Goal: Task Accomplishment & Management: Manage account settings

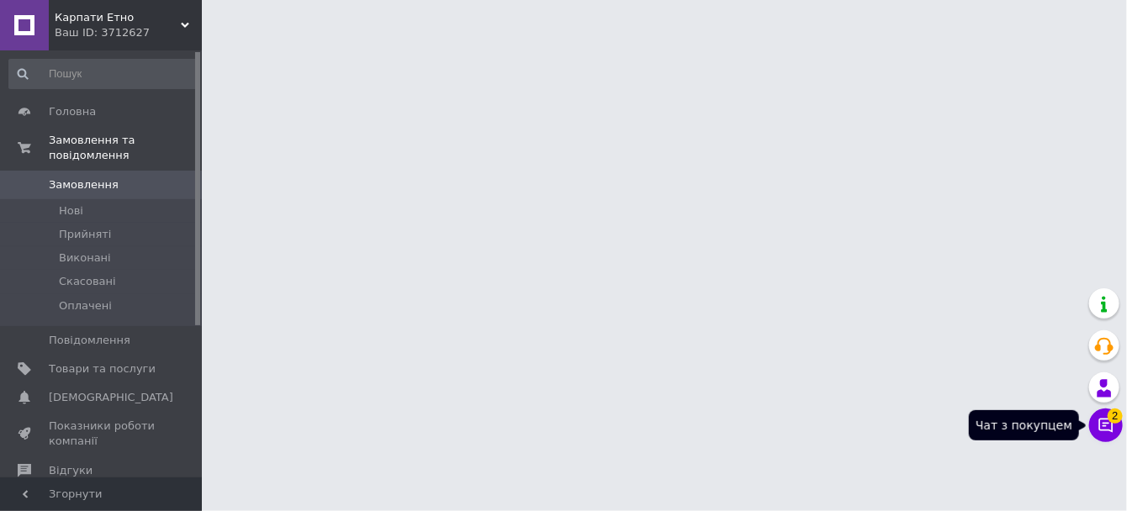
click at [1114, 422] on button "Чат з покупцем 2" at bounding box center [1106, 426] width 34 height 34
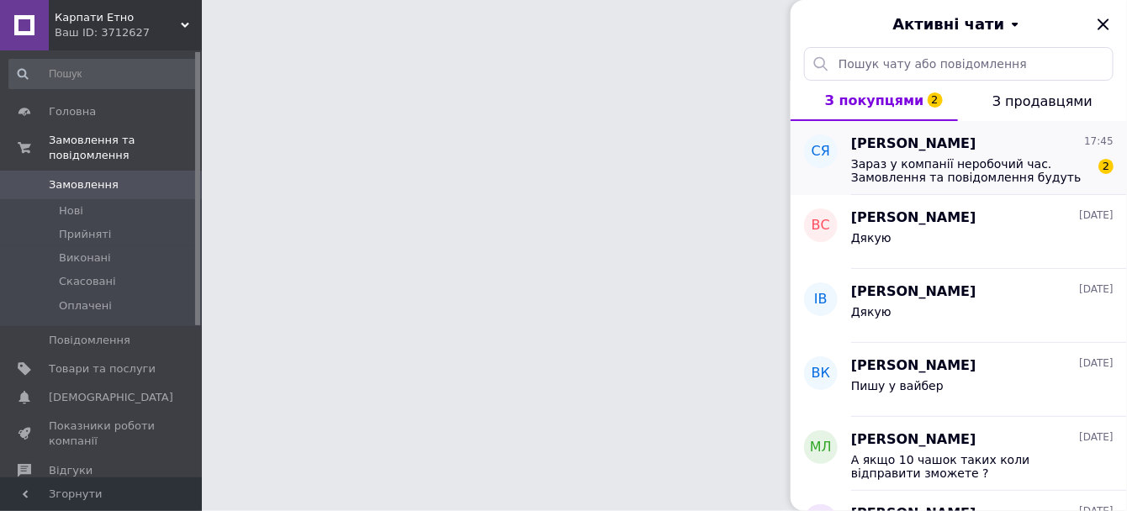
click at [922, 148] on span "[PERSON_NAME]" at bounding box center [913, 144] width 125 height 19
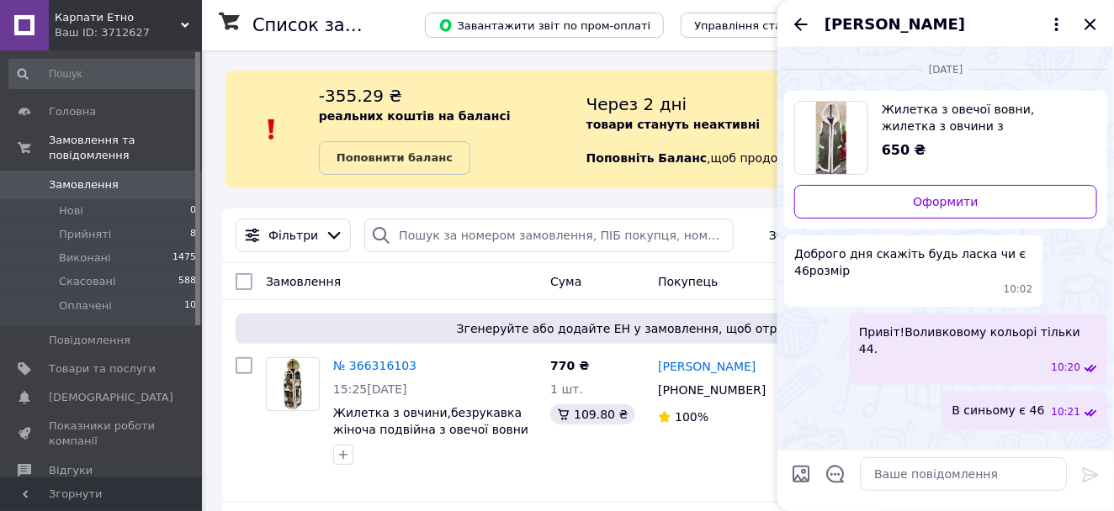
click at [921, 122] on span "Жилетка з овечої вовни, жилетка з овчини з капюшоном,безрукавка з овечої шерсті" at bounding box center [982, 118] width 202 height 34
click at [901, 474] on textarea at bounding box center [963, 475] width 207 height 34
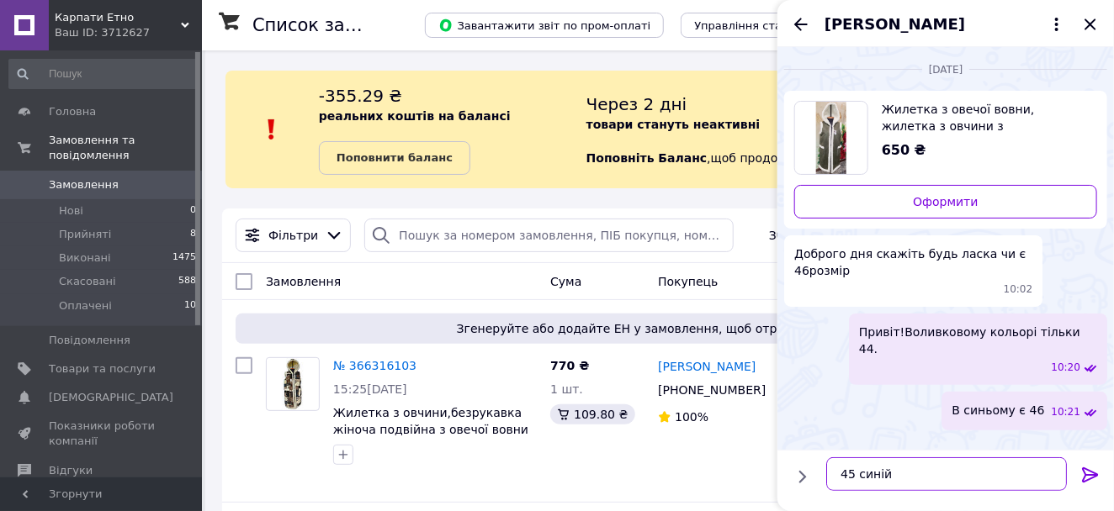
type textarea "45 синій є"
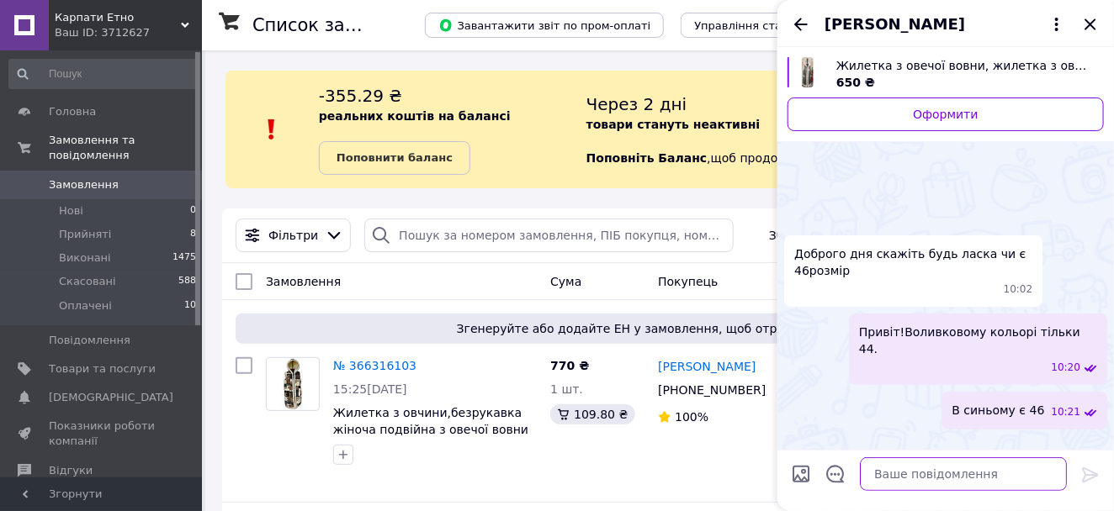
scroll to position [215, 0]
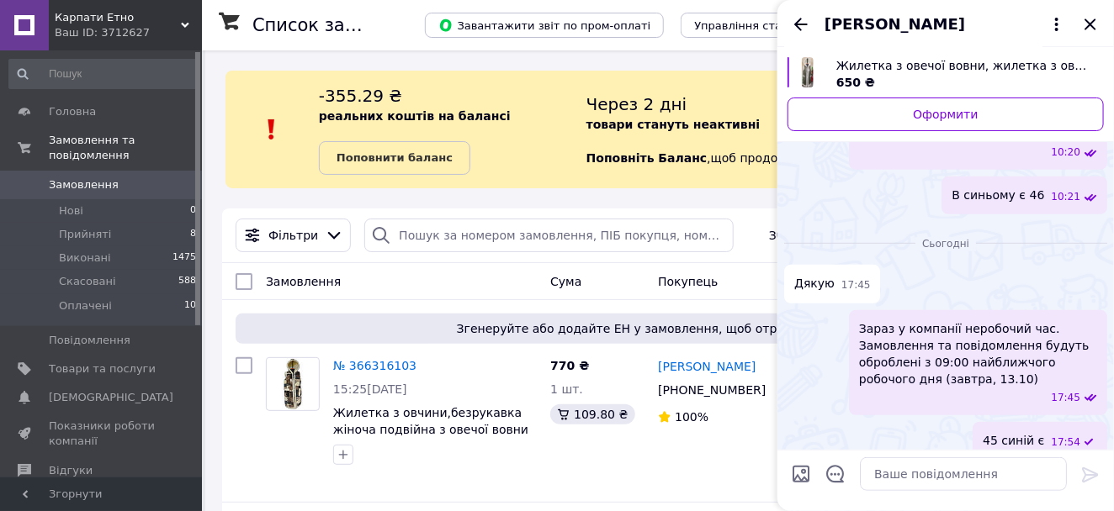
click at [1016, 432] on span "45 синій є" at bounding box center [1012, 441] width 61 height 18
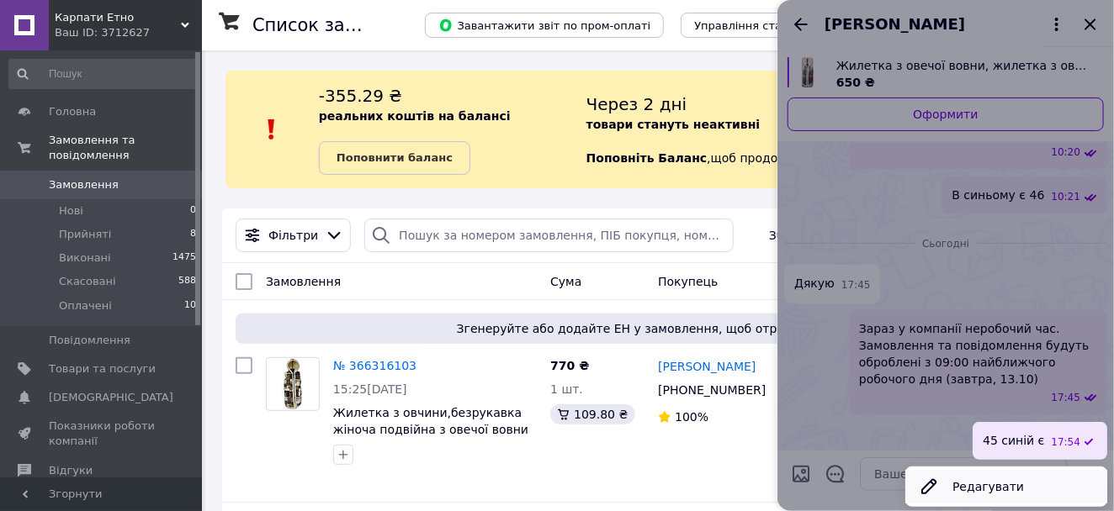
click at [973, 474] on button "Редагувати" at bounding box center [1006, 487] width 202 height 34
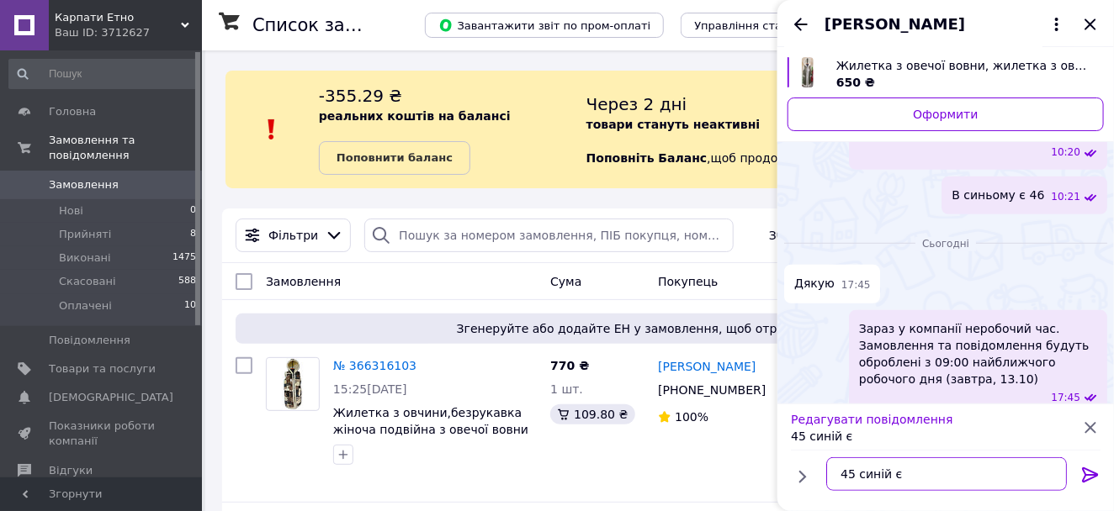
click at [851, 473] on textarea "45 синій є" at bounding box center [946, 475] width 241 height 34
type textarea "46 синій є"
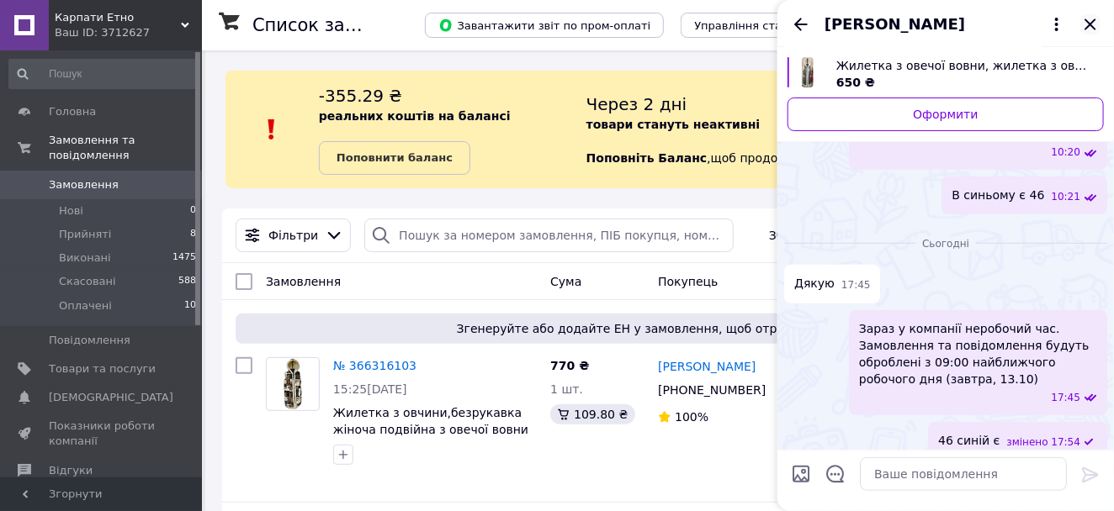
click at [1095, 19] on icon "Закрити" at bounding box center [1089, 24] width 11 height 11
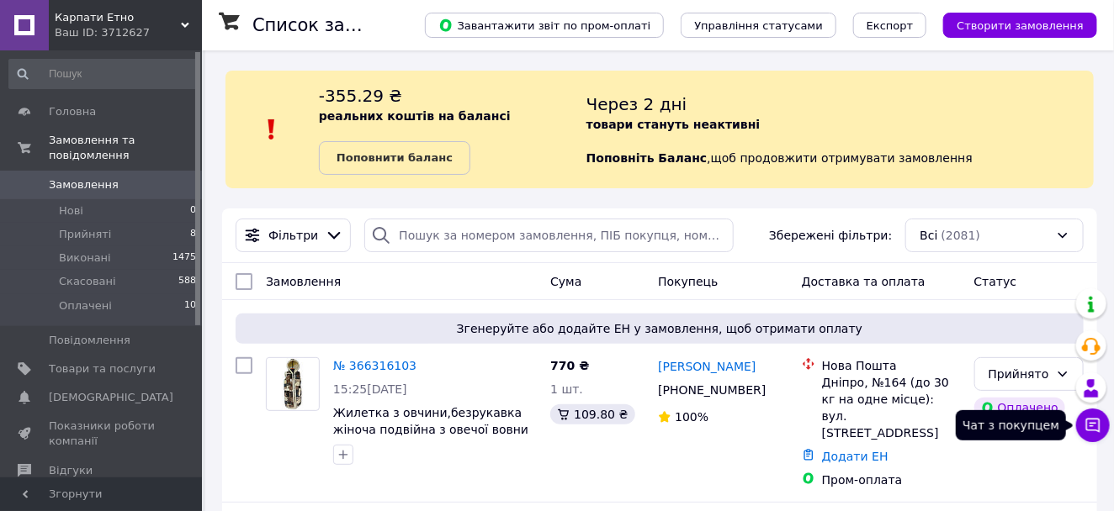
click at [1090, 421] on icon at bounding box center [1092, 425] width 17 height 17
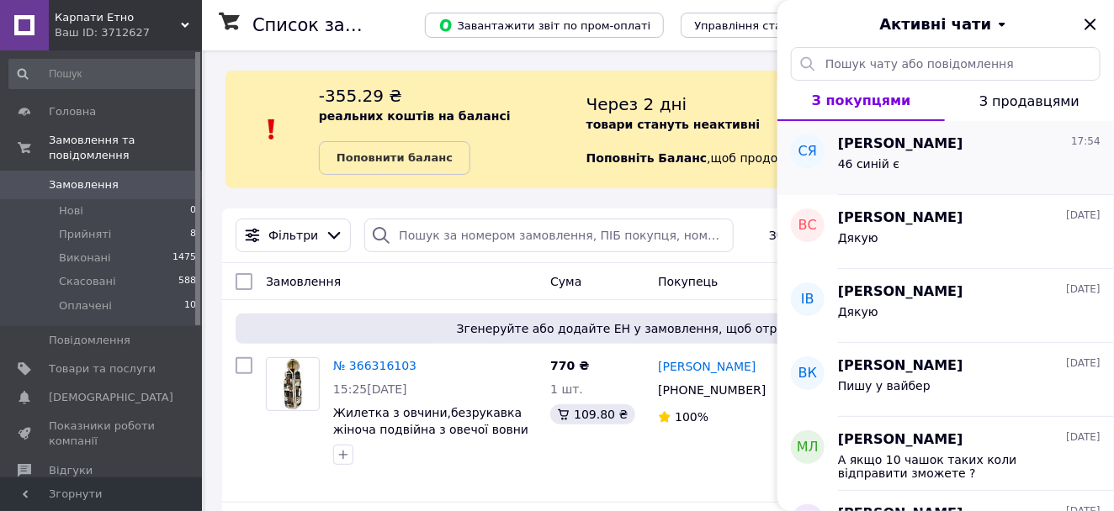
click at [886, 151] on span "[PERSON_NAME]" at bounding box center [900, 144] width 125 height 19
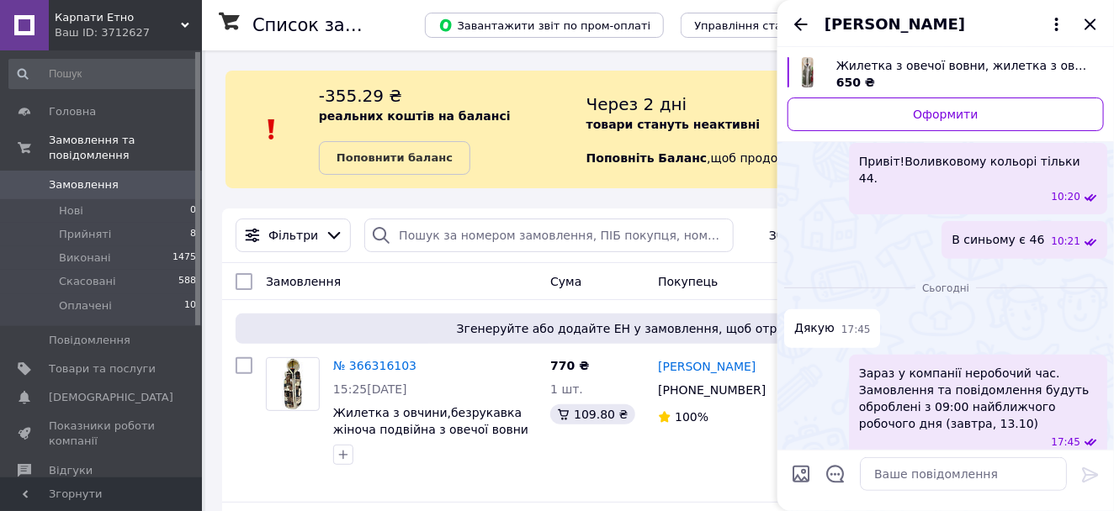
scroll to position [172, 0]
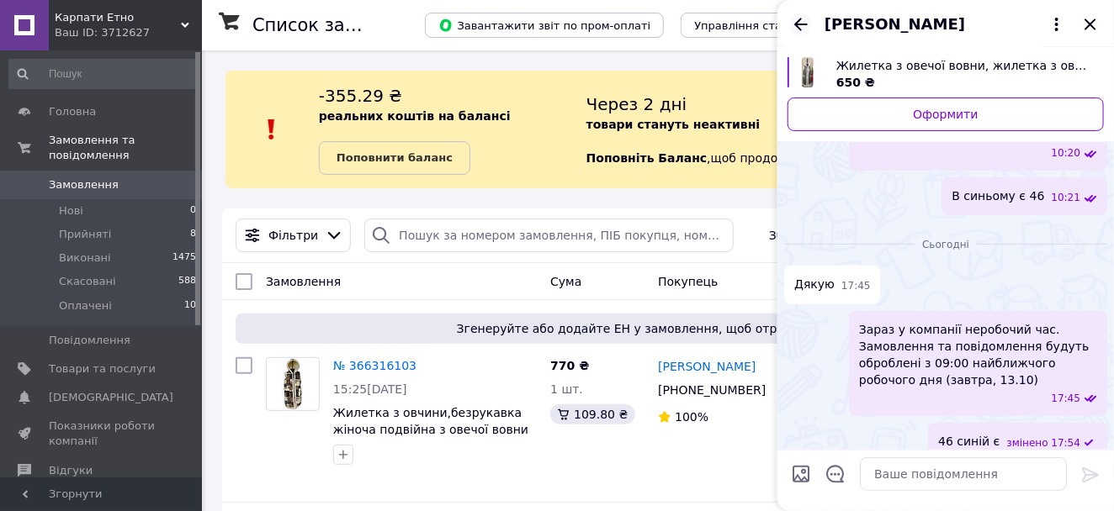
click at [805, 24] on icon "Назад" at bounding box center [800, 24] width 13 height 13
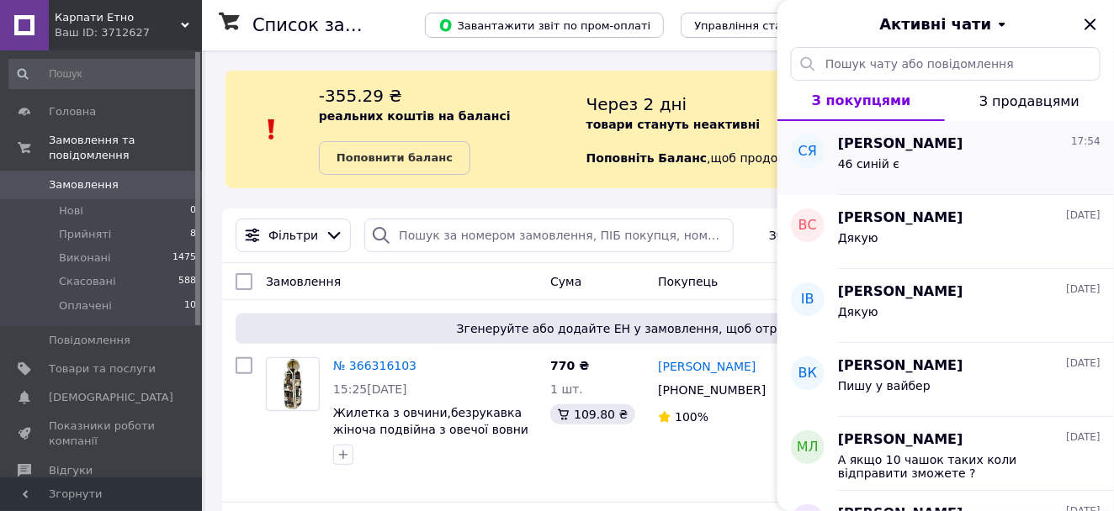
click at [895, 138] on span "[PERSON_NAME]" at bounding box center [900, 144] width 125 height 19
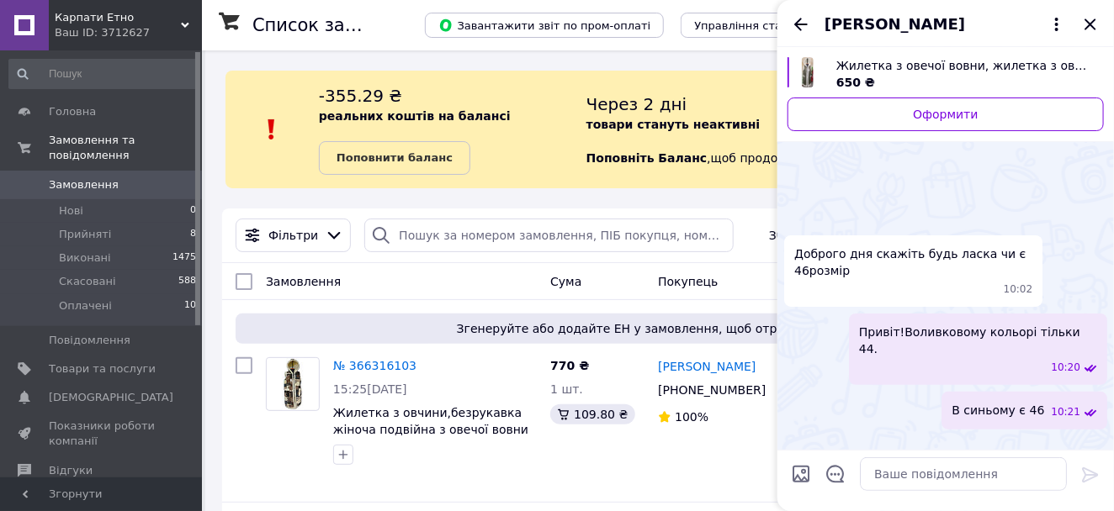
scroll to position [215, 0]
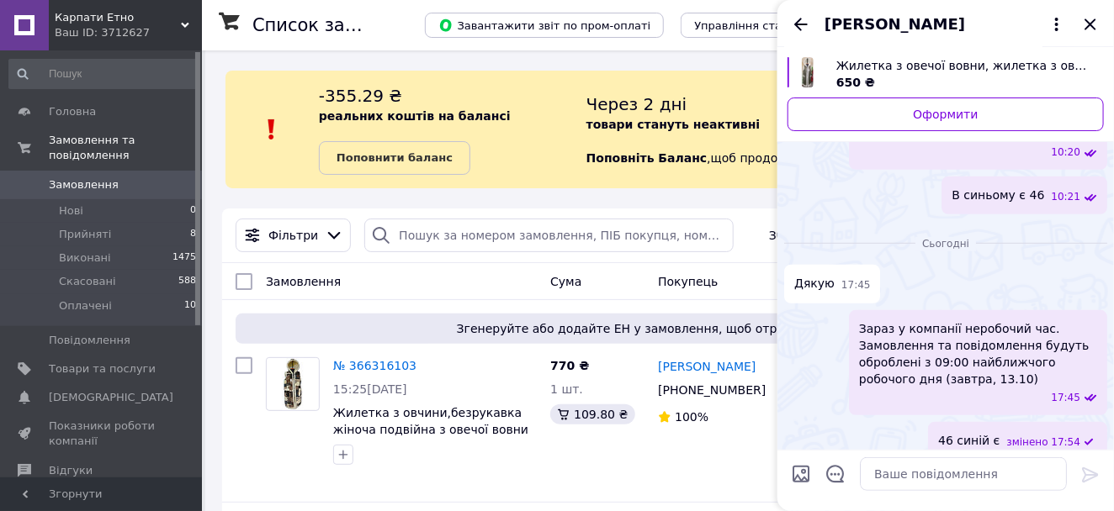
click at [859, 19] on span "[PERSON_NAME]" at bounding box center [894, 24] width 140 height 22
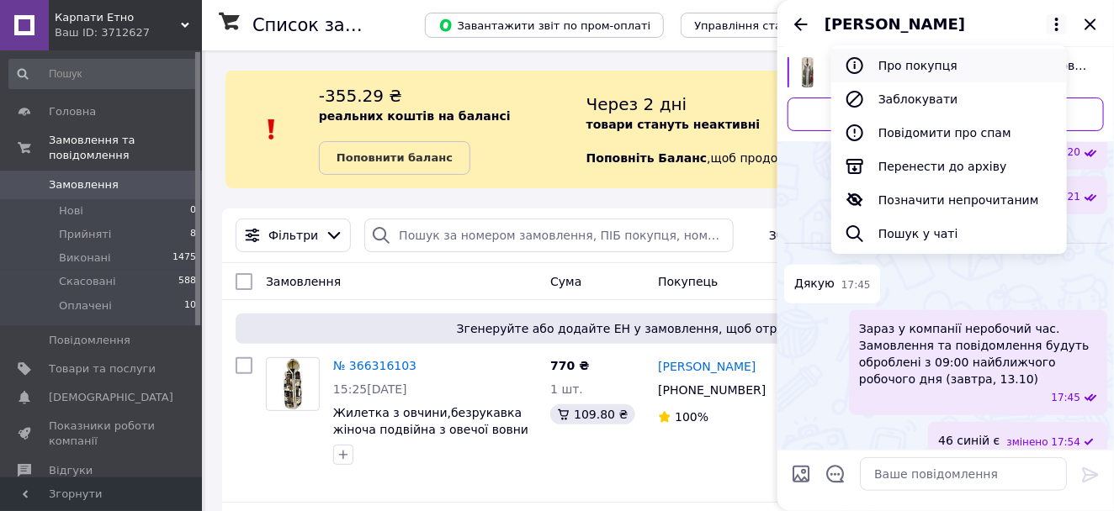
click at [914, 66] on button "Про покупця" at bounding box center [948, 66] width 235 height 34
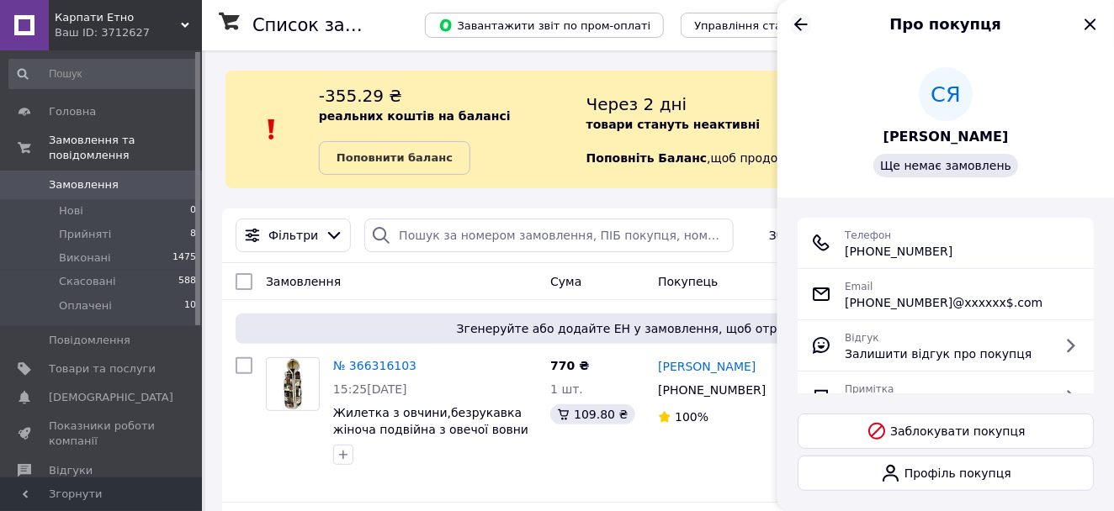
click at [803, 24] on icon "Назад" at bounding box center [800, 24] width 13 height 13
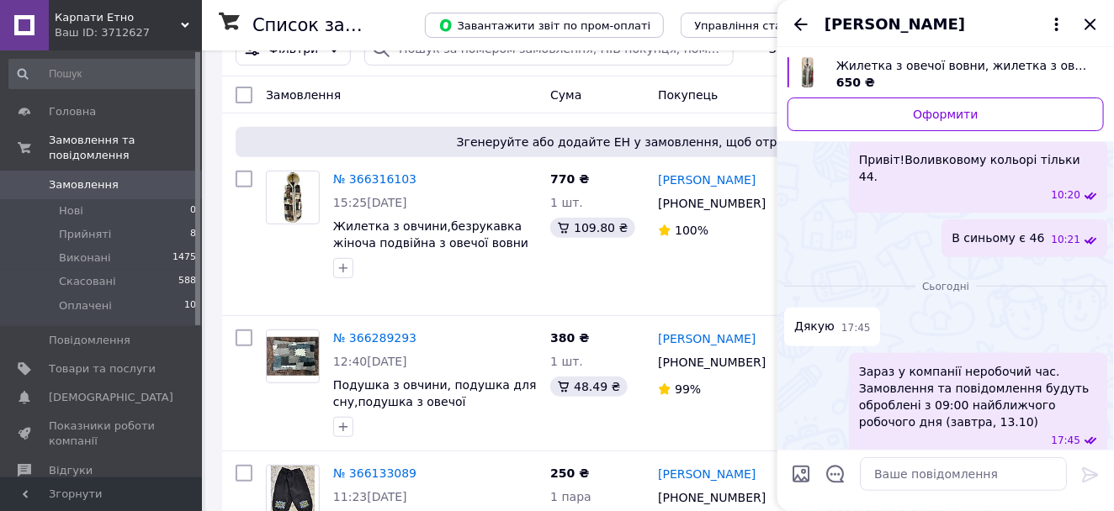
scroll to position [172, 0]
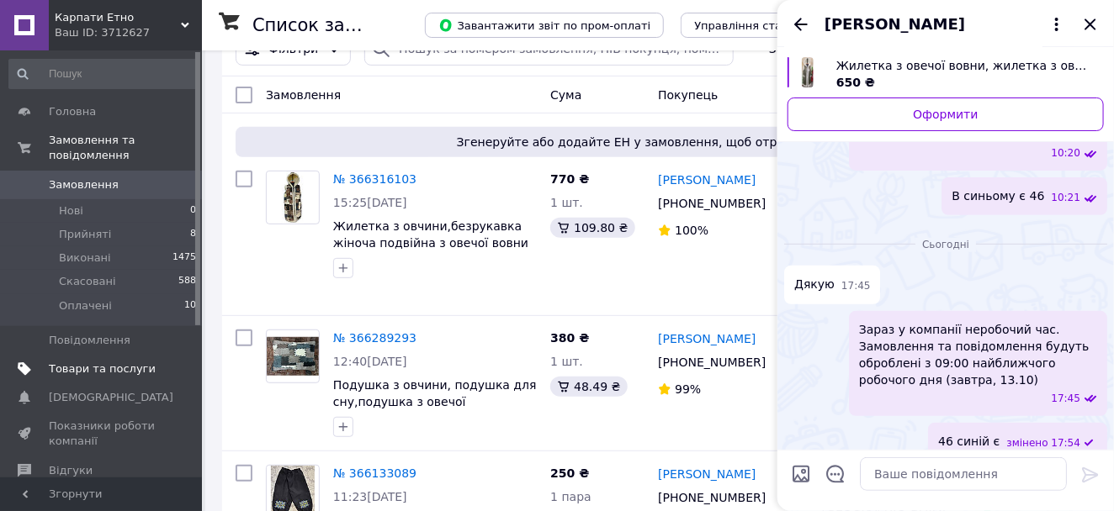
click at [114, 362] on span "Товари та послуги" at bounding box center [102, 369] width 107 height 15
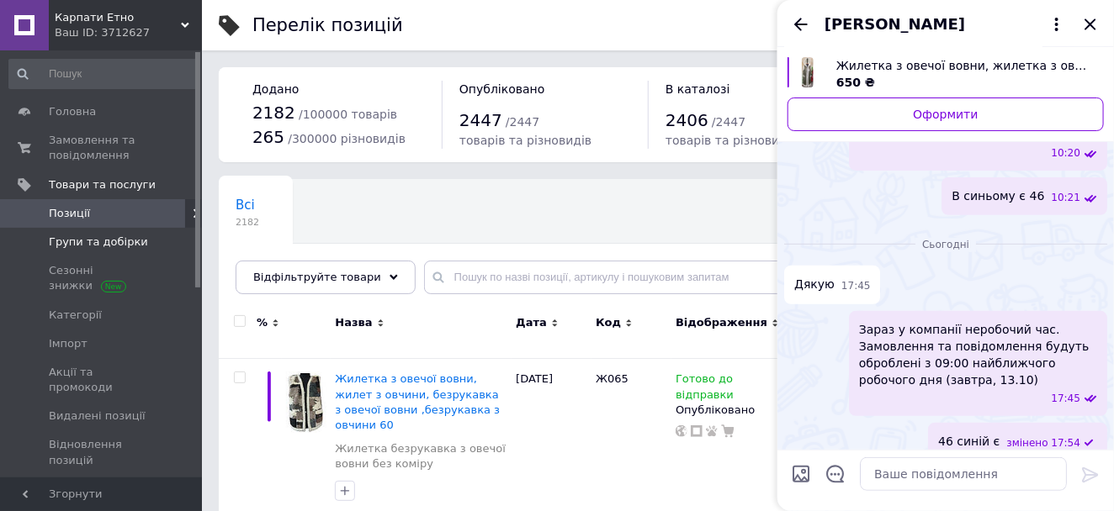
click at [101, 235] on span "Групи та добірки" at bounding box center [98, 242] width 99 height 15
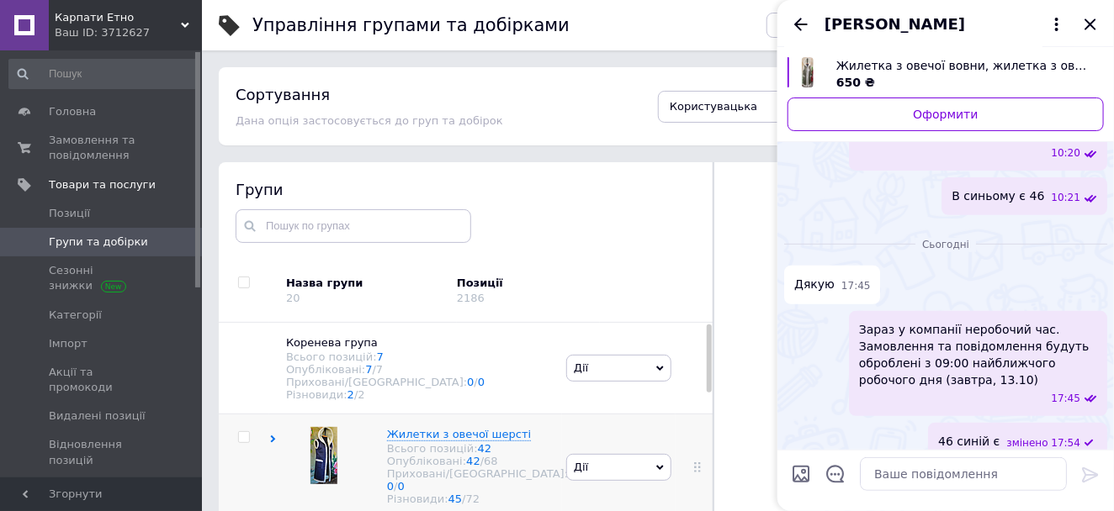
click at [315, 465] on img at bounding box center [323, 455] width 27 height 57
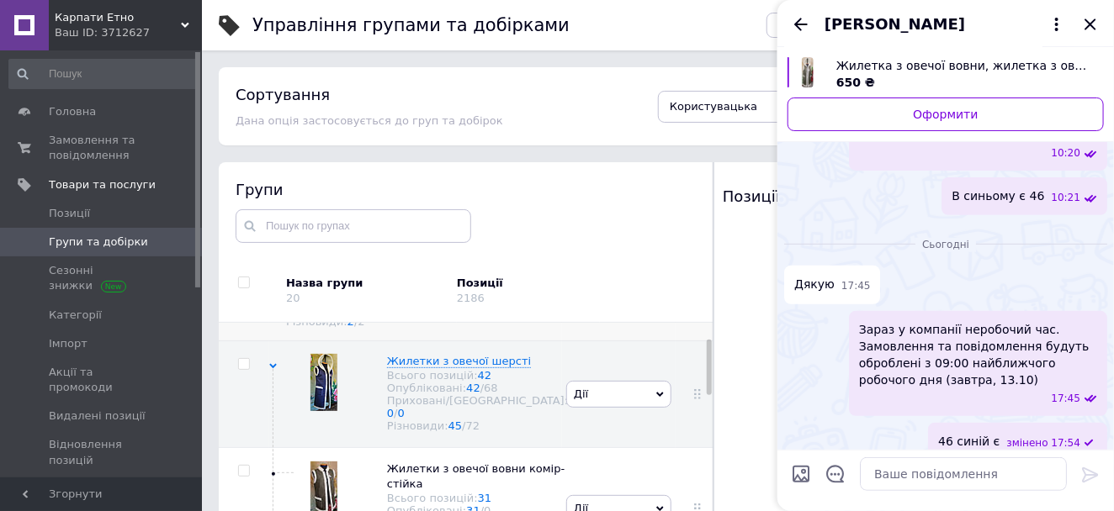
scroll to position [187, 0]
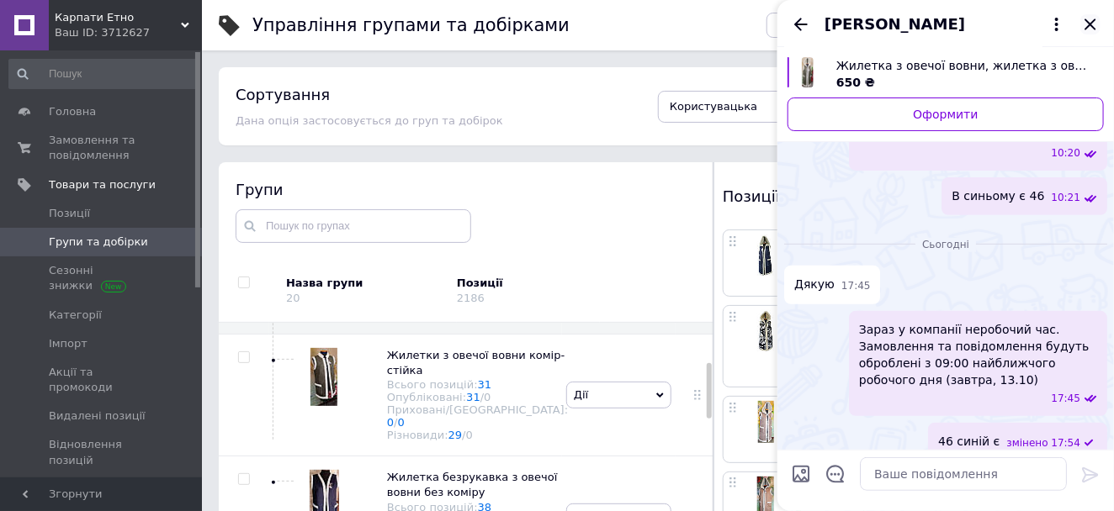
click at [1087, 24] on icon "Закрити" at bounding box center [1090, 24] width 20 height 20
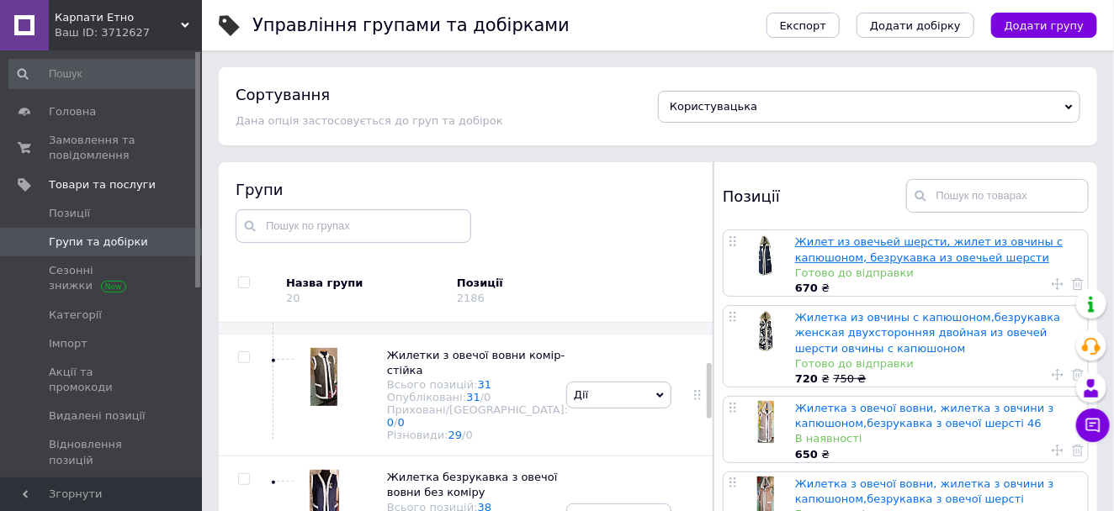
click at [840, 259] on link "Жилет из овечьей шерсти, жилет из овчины с капюшоном, безрукавка из овечьей шер…" at bounding box center [929, 249] width 268 height 28
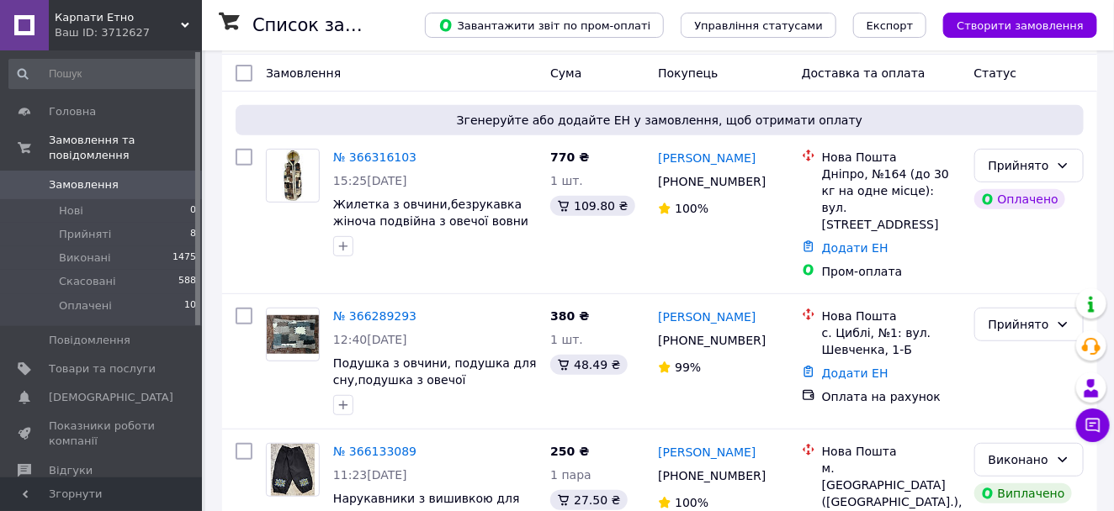
scroll to position [280, 0]
